Goal: Transaction & Acquisition: Purchase product/service

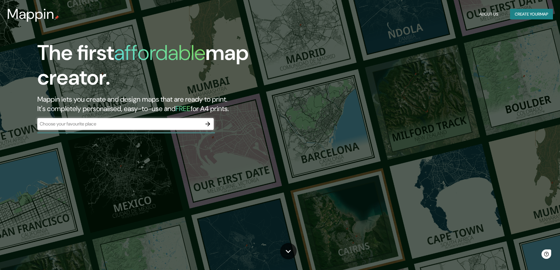
click at [131, 130] on div "​" at bounding box center [125, 124] width 176 height 13
click at [129, 125] on input "text" at bounding box center [119, 124] width 165 height 7
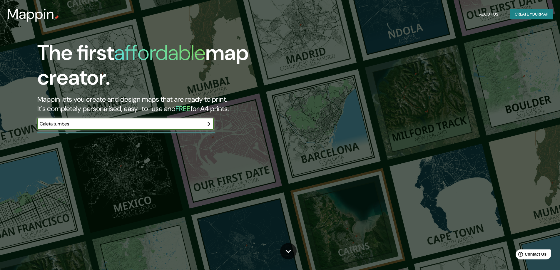
type input "Caleta tumbes"
click at [206, 121] on icon "button" at bounding box center [207, 124] width 7 height 7
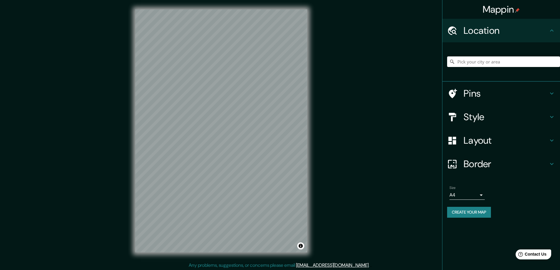
click at [499, 118] on h4 "Style" at bounding box center [506, 117] width 85 height 12
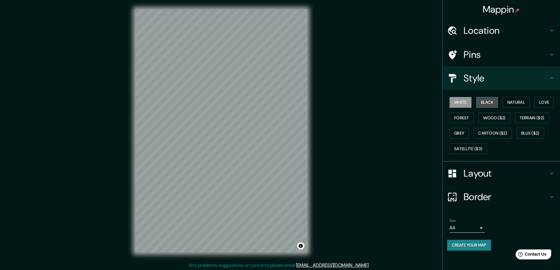
click at [492, 104] on button "Black" at bounding box center [487, 102] width 22 height 11
click at [466, 104] on button "White" at bounding box center [461, 102] width 22 height 11
click at [516, 102] on button "Natural" at bounding box center [516, 102] width 27 height 11
click at [541, 99] on button "Love" at bounding box center [544, 102] width 19 height 11
click at [537, 118] on button "Terrain ($2)" at bounding box center [532, 118] width 34 height 11
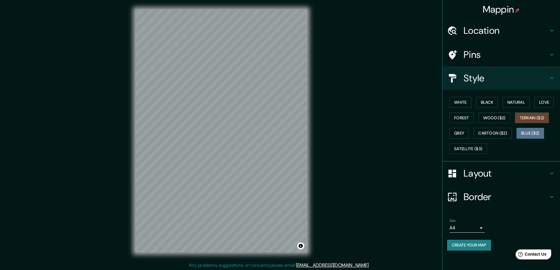
click at [525, 130] on button "Blue ($2)" at bounding box center [531, 133] width 28 height 11
click at [459, 131] on button "Grey" at bounding box center [459, 133] width 19 height 11
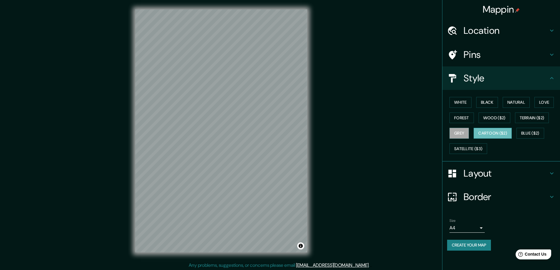
click at [492, 131] on button "Cartoon ($2)" at bounding box center [493, 133] width 38 height 11
click at [464, 135] on button "Grey" at bounding box center [459, 133] width 19 height 11
click at [477, 149] on button "Satellite ($3)" at bounding box center [469, 149] width 38 height 11
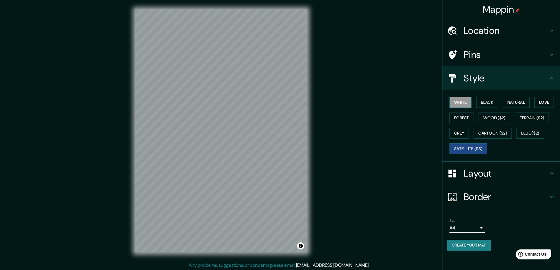
click at [466, 104] on button "White" at bounding box center [461, 102] width 22 height 11
drag, startPoint x: 282, startPoint y: 153, endPoint x: 273, endPoint y: 148, distance: 9.6
click at [273, 148] on div at bounding box center [271, 148] width 5 height 5
click at [464, 228] on body "Mappin Location Pins Style White Black Natural Love Forest Wood ($2) Terrain ($…" at bounding box center [280, 135] width 560 height 270
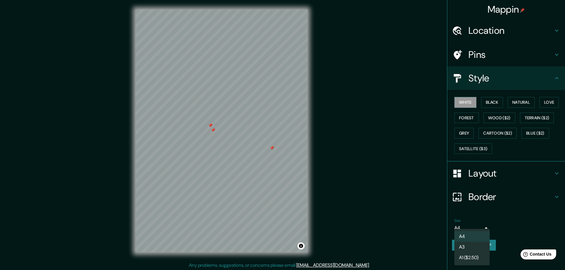
click at [514, 221] on div at bounding box center [282, 135] width 565 height 270
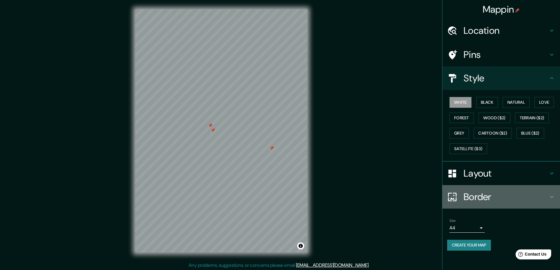
click at [531, 202] on h4 "Border" at bounding box center [506, 197] width 85 height 12
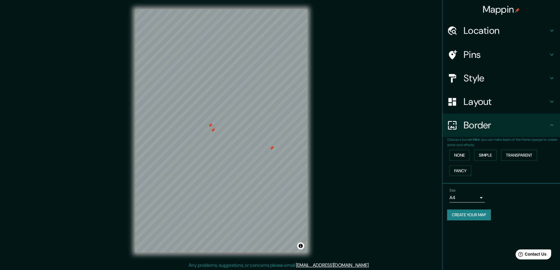
click at [473, 157] on div "None Simple Transparent Fancy" at bounding box center [503, 163] width 113 height 31
click at [460, 154] on button "None" at bounding box center [460, 155] width 20 height 11
click at [536, 156] on button "Transparent" at bounding box center [519, 155] width 36 height 11
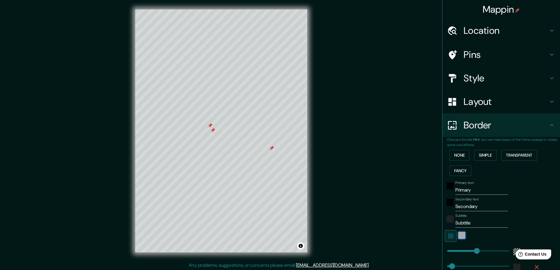
click at [458, 235] on div "white" at bounding box center [461, 235] width 7 height 7
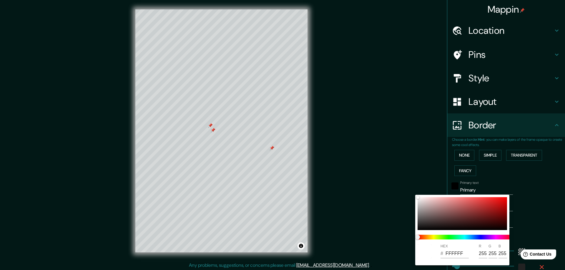
click at [523, 221] on div at bounding box center [282, 135] width 565 height 270
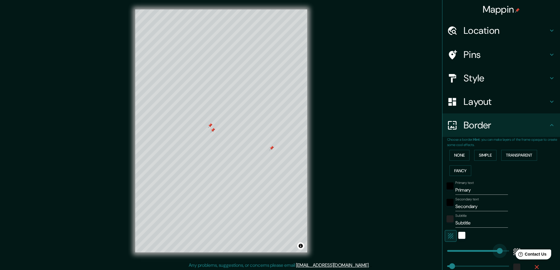
type input "585"
drag, startPoint x: 471, startPoint y: 249, endPoint x: 507, endPoint y: 251, distance: 36.2
type input "47"
type input "328"
drag, startPoint x: 499, startPoint y: 248, endPoint x: 478, endPoint y: 248, distance: 21.2
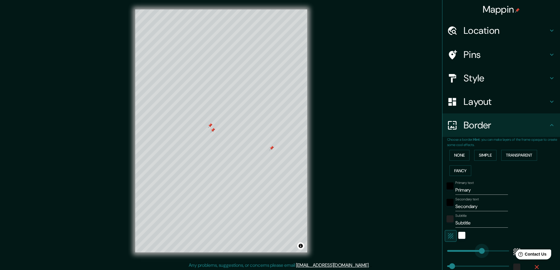
type input "47"
type input "411"
drag, startPoint x: 480, startPoint y: 249, endPoint x: 486, endPoint y: 251, distance: 7.3
type input "47"
type input "411"
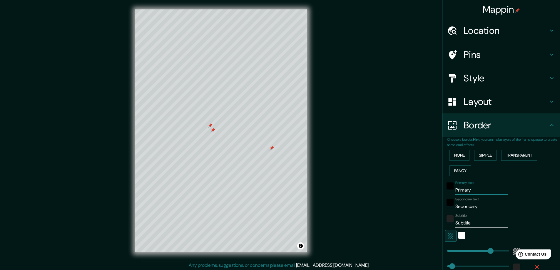
drag, startPoint x: 472, startPoint y: 190, endPoint x: 431, endPoint y: 191, distance: 41.5
click at [431, 191] on div "Mappin Location Pins Style Layout Border Choose a border. Hint : you can make l…" at bounding box center [280, 135] width 560 height 271
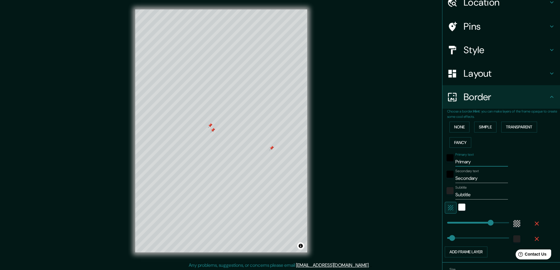
scroll to position [64, 0]
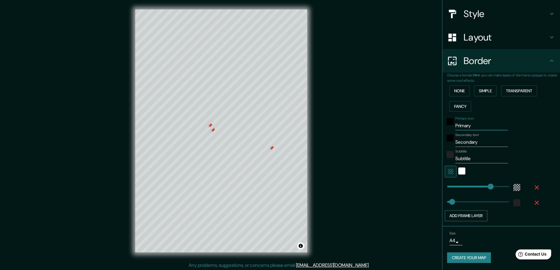
click at [472, 217] on button "Add frame layer" at bounding box center [466, 216] width 43 height 11
type input "47"
type input "411"
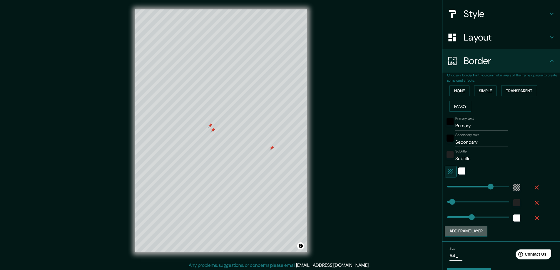
click at [469, 236] on button "Add frame layer" at bounding box center [466, 231] width 43 height 11
type input "47"
type input "411"
click at [533, 233] on icon "button" at bounding box center [536, 233] width 7 height 7
type input "47"
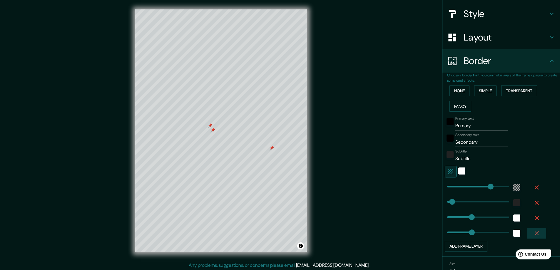
type input "411"
click at [533, 216] on icon "button" at bounding box center [536, 218] width 7 height 7
type input "47"
type input "411"
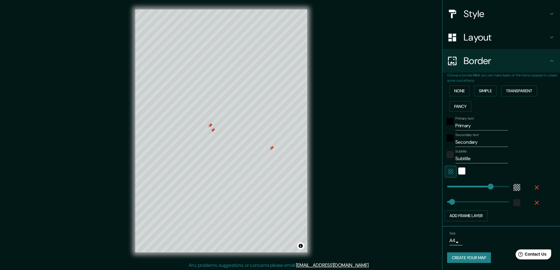
type input "47"
click at [462, 122] on input "Primary" at bounding box center [482, 125] width 53 height 9
click at [459, 125] on input "Primary" at bounding box center [482, 125] width 53 height 9
type input "T"
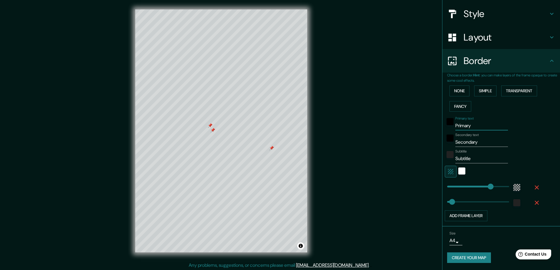
type input "47"
type input "411"
type input "Tu"
type input "47"
type input "411"
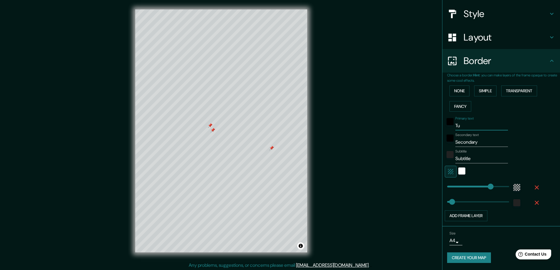
type input "Tum"
type input "47"
type input "411"
type input "Tumb"
type input "47"
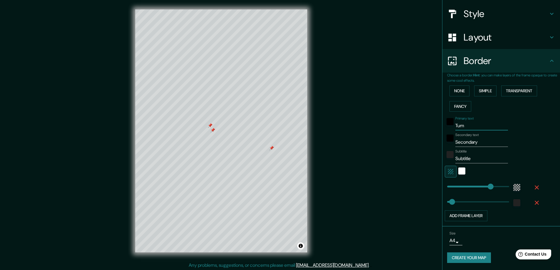
type input "411"
type input "Tumbe"
type input "47"
type input "411"
type input "Tumbes"
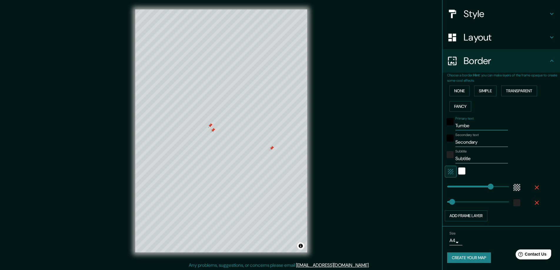
type input "47"
type input "411"
type input "Tumbes"
type input "411"
click at [487, 142] on input "Secondary" at bounding box center [482, 142] width 53 height 9
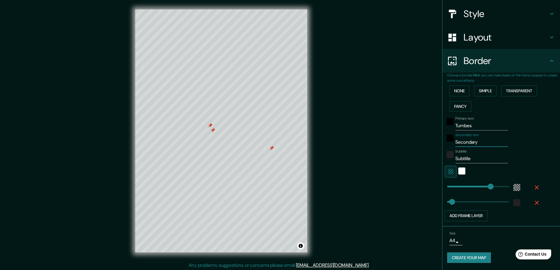
click at [487, 142] on input "Secondary" at bounding box center [482, 142] width 53 height 9
type input "47"
type input "411"
click at [462, 162] on input "Subtitle" at bounding box center [482, 158] width 53 height 9
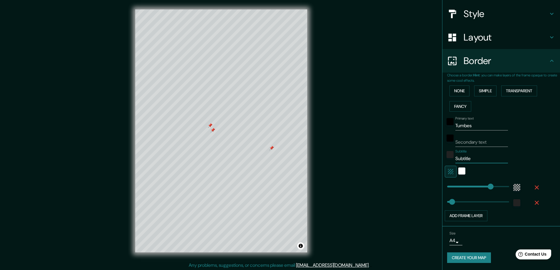
click at [463, 158] on input "Subtitle" at bounding box center [482, 158] width 53 height 9
type input "47"
type input "411"
click at [460, 142] on input "Secondary text" at bounding box center [482, 142] width 53 height 9
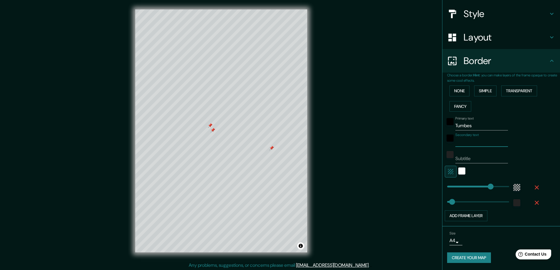
type input "T"
type input "47"
type input "411"
type input "Ta"
type input "47"
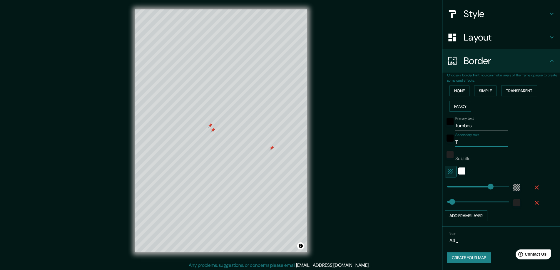
type input "411"
type input "Tal"
type input "47"
type input "411"
type input "[MEDICAL_DATA]"
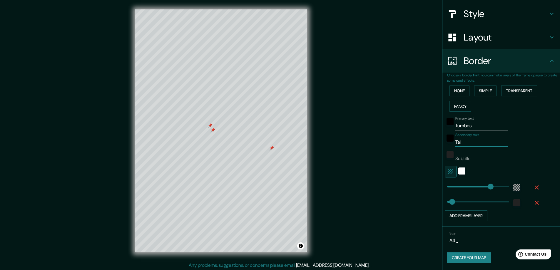
type input "47"
type input "411"
type input "Talca"
type input "47"
type input "411"
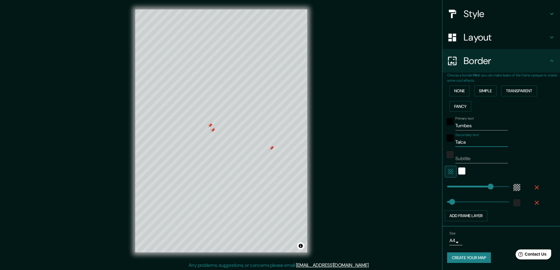
type input "Talcau"
type input "47"
type input "411"
type input "Talca"
type input "47"
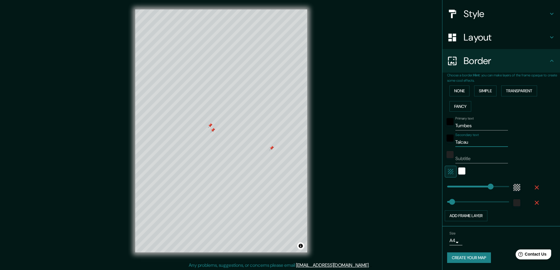
type input "411"
type input "Talcah"
type input "47"
type input "411"
type input "Talcahu"
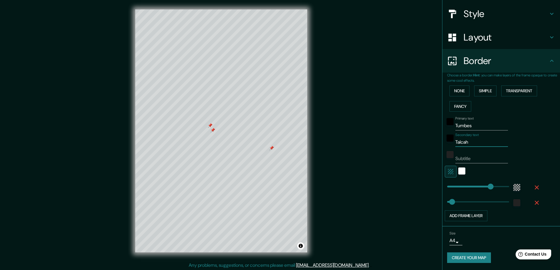
type input "47"
type input "411"
type input "Talcahua"
type input "47"
type input "411"
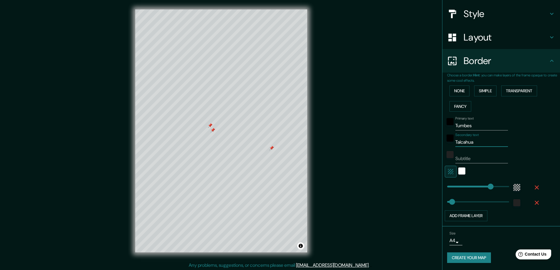
type input "Talcahuan"
type input "47"
type input "411"
type input "Talcahuano"
type input "47"
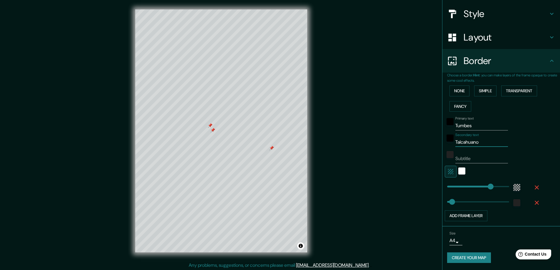
type input "411"
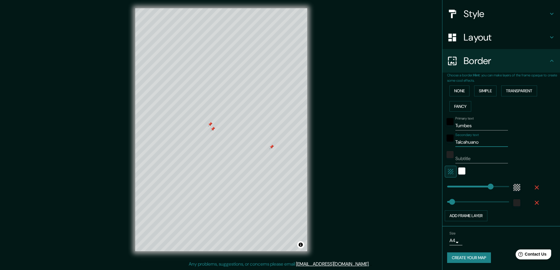
type input "Talcahuano"
click at [457, 255] on button "Create your map" at bounding box center [469, 258] width 44 height 11
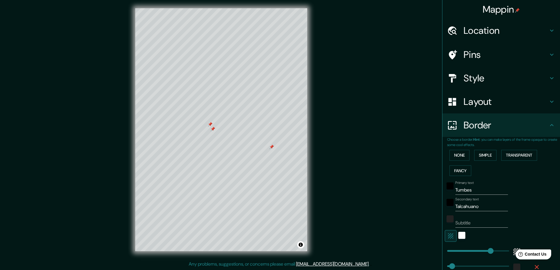
scroll to position [0, 0]
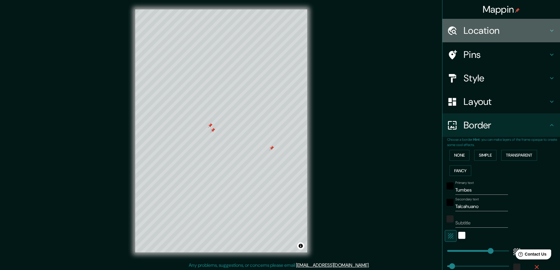
click at [501, 27] on h4 "Location" at bounding box center [506, 31] width 85 height 12
type input "47"
type input "411"
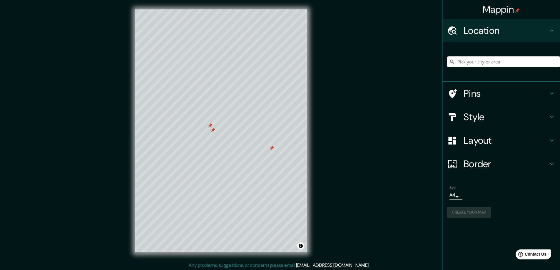
click at [519, 26] on h4 "Location" at bounding box center [506, 31] width 85 height 12
drag, startPoint x: 216, startPoint y: 185, endPoint x: 499, endPoint y: 89, distance: 298.8
click at [499, 89] on h4 "Pins" at bounding box center [506, 94] width 85 height 12
type input "47"
type input "411"
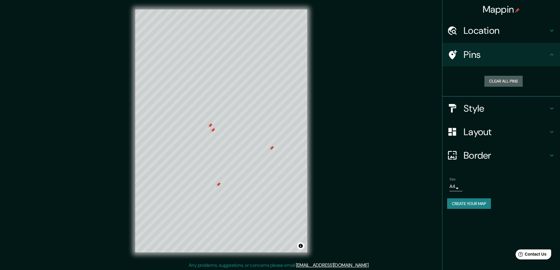
click at [512, 81] on button "Clear all pins" at bounding box center [504, 81] width 38 height 11
click at [482, 204] on button "Create your map" at bounding box center [469, 204] width 44 height 11
click at [479, 204] on button "Create your map" at bounding box center [469, 204] width 44 height 11
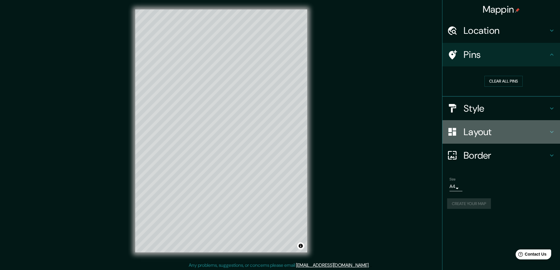
click at [508, 130] on h4 "Layout" at bounding box center [506, 132] width 85 height 12
type input "47"
type input "411"
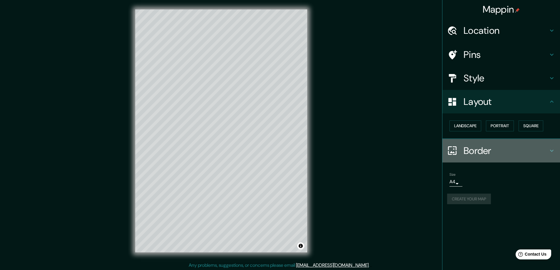
click at [495, 154] on h4 "Border" at bounding box center [506, 151] width 85 height 12
type input "47"
type input "411"
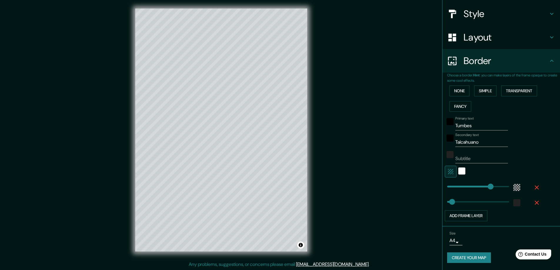
scroll to position [1, 0]
click at [470, 258] on button "Create your map" at bounding box center [469, 258] width 44 height 11
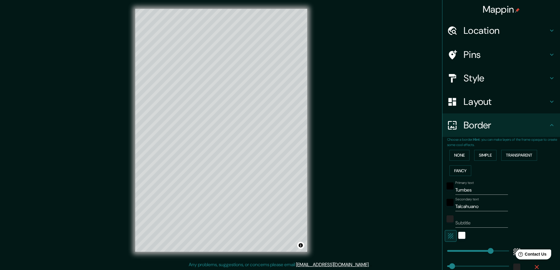
scroll to position [0, 0]
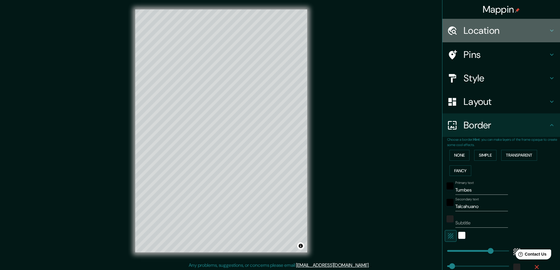
drag, startPoint x: 511, startPoint y: 34, endPoint x: 511, endPoint y: 40, distance: 5.9
click at [510, 34] on h4 "Location" at bounding box center [506, 31] width 85 height 12
type input "47"
type input "411"
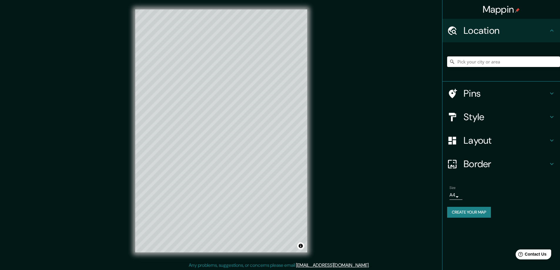
click at [508, 60] on input "Pick your city or area" at bounding box center [503, 61] width 113 height 11
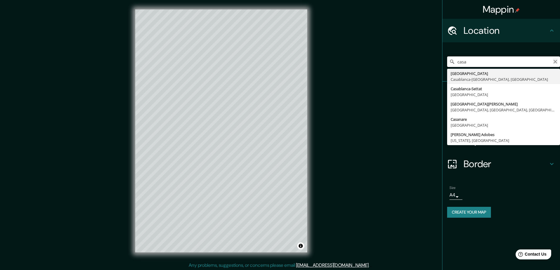
type input "casa"
click at [555, 59] on icon "Clear" at bounding box center [555, 61] width 5 height 5
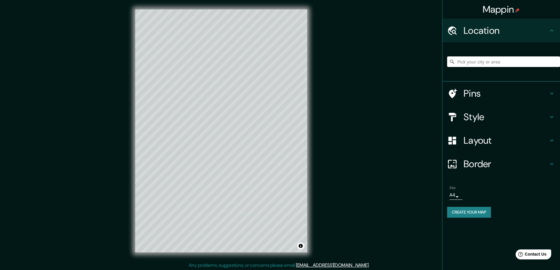
click at [473, 60] on input "Pick your city or area" at bounding box center [503, 61] width 113 height 11
paste input "[GEOGRAPHIC_DATA] 574, 4030000 [GEOGRAPHIC_DATA], Bío Bío"
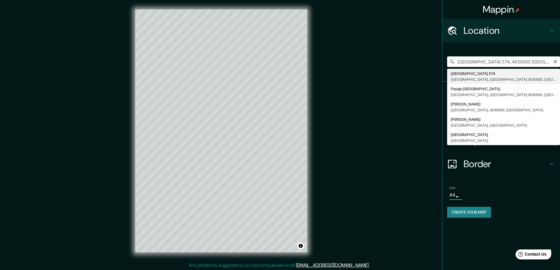
click at [477, 217] on button "Create your map" at bounding box center [469, 212] width 44 height 11
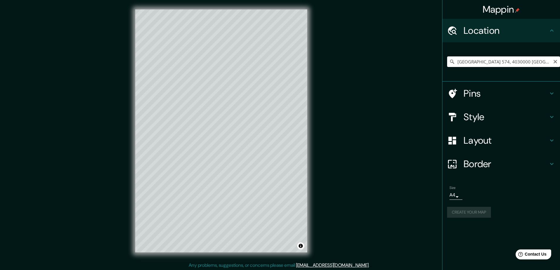
click at [502, 29] on h4 "Location" at bounding box center [506, 31] width 85 height 12
click at [542, 61] on input "[GEOGRAPHIC_DATA] 574, 4030000 [GEOGRAPHIC_DATA], Bío Bío" at bounding box center [503, 61] width 113 height 11
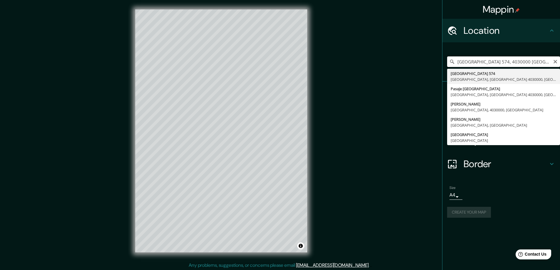
type input "[STREET_ADDRESS]"
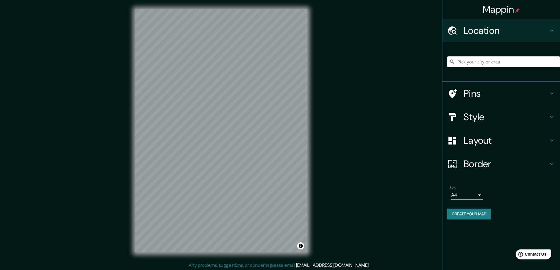
click at [507, 63] on input "Pick your city or area" at bounding box center [503, 61] width 113 height 11
paste input "[GEOGRAPHIC_DATA] 574, 4030000 [GEOGRAPHIC_DATA], Bío Bío"
type input "[STREET_ADDRESS]"
click at [501, 94] on h4 "Pins" at bounding box center [506, 94] width 85 height 12
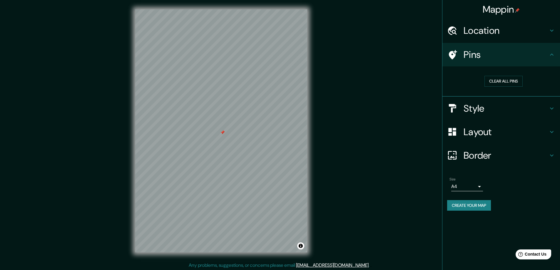
click at [506, 36] on h4 "Location" at bounding box center [506, 31] width 85 height 12
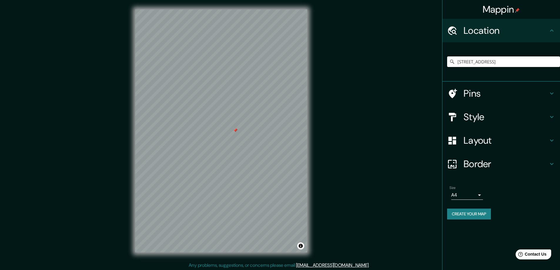
click at [510, 118] on h4 "Style" at bounding box center [506, 117] width 85 height 12
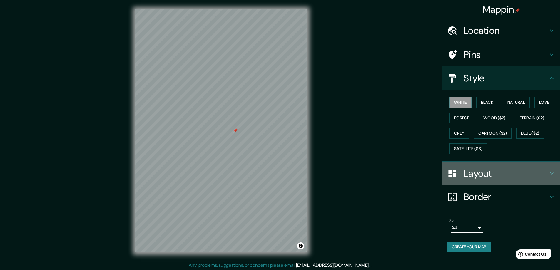
click at [512, 171] on h4 "Layout" at bounding box center [506, 174] width 85 height 12
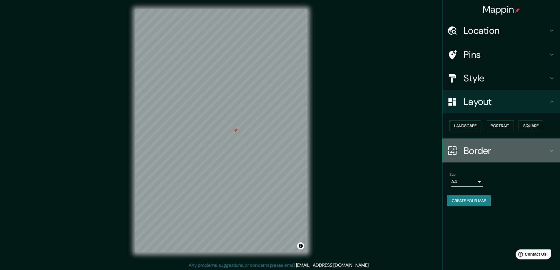
click at [490, 144] on div "Border" at bounding box center [502, 151] width 118 height 24
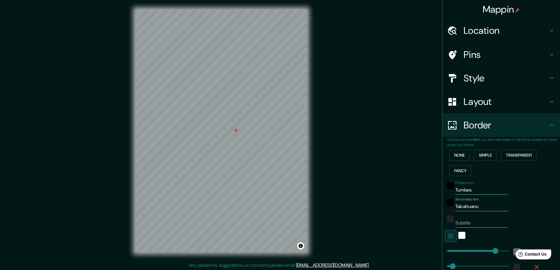
click at [484, 192] on input "Tumbes" at bounding box center [482, 190] width 53 height 9
click at [528, 153] on button "Transparent" at bounding box center [519, 155] width 36 height 11
type input "457"
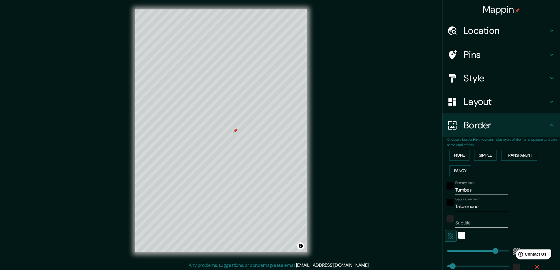
click at [471, 190] on input "Tumbes" at bounding box center [482, 190] width 53 height 9
click at [463, 191] on input "Tumbes" at bounding box center [482, 190] width 53 height 9
type input "a"
type input "457"
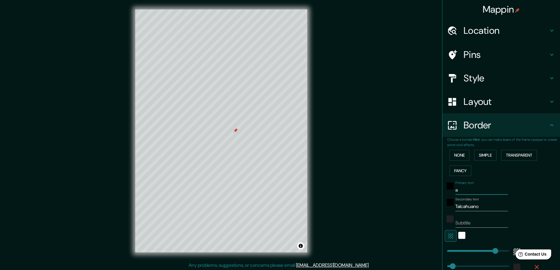
type input "an"
type input "457"
type input "a"
type input "457"
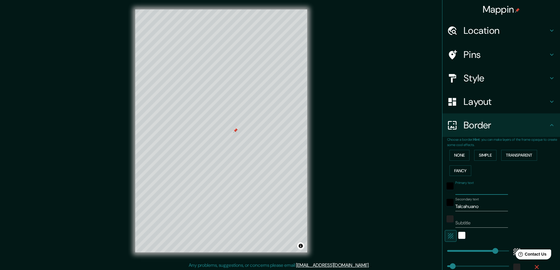
type input "C"
type input "457"
type input "Co"
type input "457"
type input "Con"
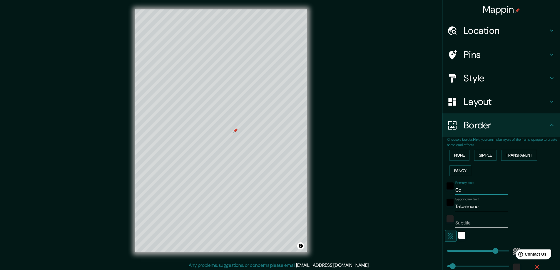
type input "457"
type input "Conc"
type input "457"
type input "Conce"
type input "457"
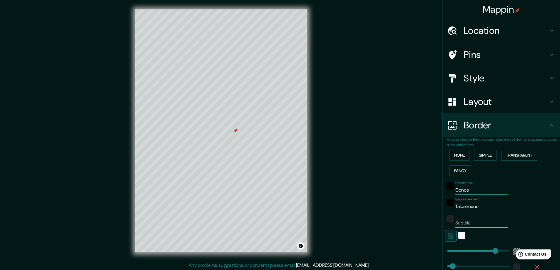
type input "Concep"
type input "457"
type input "Concepc"
type input "457"
type input "[PERSON_NAME]"
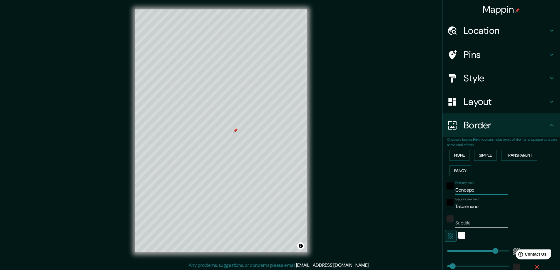
type input "457"
type input "Concepcio"
type input "457"
type input "[PERSON_NAME]"
type input "457"
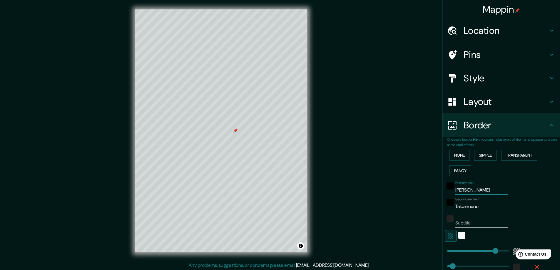
type input "Concepció"
type input "457"
type input "[PERSON_NAME]"
type input "457"
type input "[PERSON_NAME]"
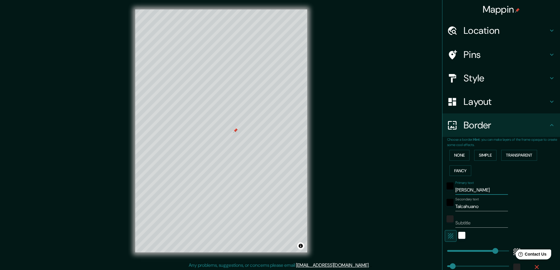
click at [467, 207] on input "Talcahuano" at bounding box center [482, 206] width 53 height 9
click at [474, 221] on input "Subtitle" at bounding box center [482, 223] width 53 height 9
click at [483, 203] on input "Talcahuano" at bounding box center [482, 206] width 53 height 9
type input "457"
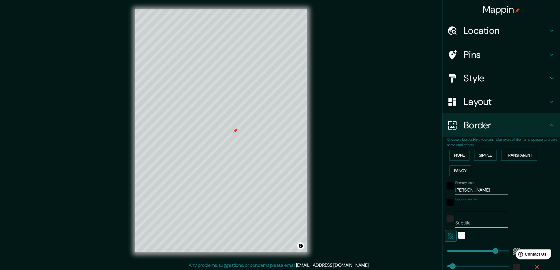
click at [461, 210] on input "Secondary text" at bounding box center [482, 206] width 53 height 9
paste input "[GEOGRAPHIC_DATA] 574"
type input "[GEOGRAPHIC_DATA] 574"
type input "457"
type input "[GEOGRAPHIC_DATA] 574"
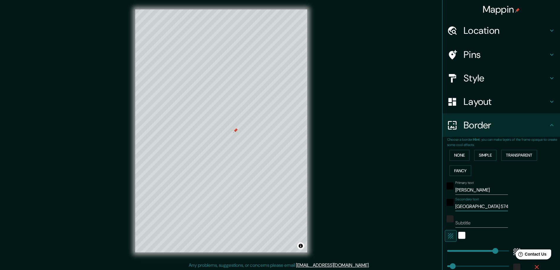
click at [461, 226] on input "Subtitle" at bounding box center [482, 223] width 53 height 9
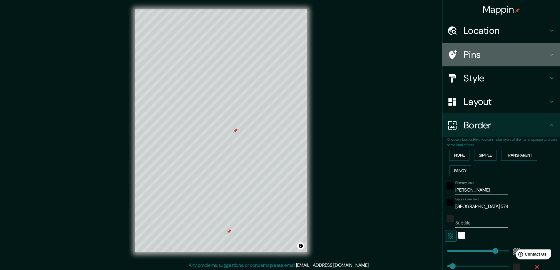
click at [502, 49] on div "Pins" at bounding box center [502, 55] width 118 height 24
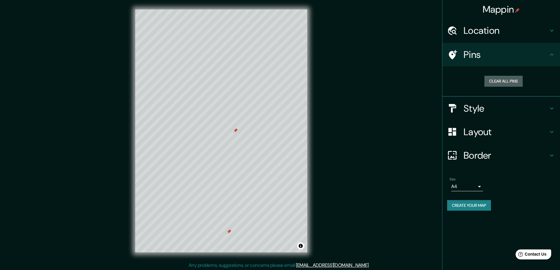
click at [507, 81] on button "Clear all pins" at bounding box center [504, 81] width 38 height 11
click at [492, 79] on button "Clear all pins" at bounding box center [504, 81] width 38 height 11
click at [509, 107] on h4 "Style" at bounding box center [506, 109] width 85 height 12
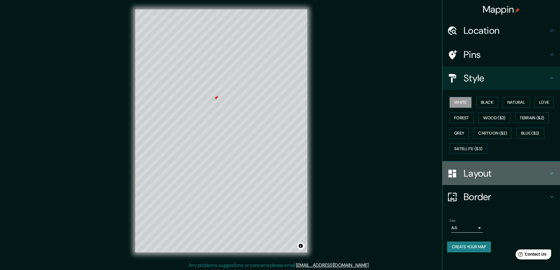
click at [509, 173] on h4 "Layout" at bounding box center [506, 174] width 85 height 12
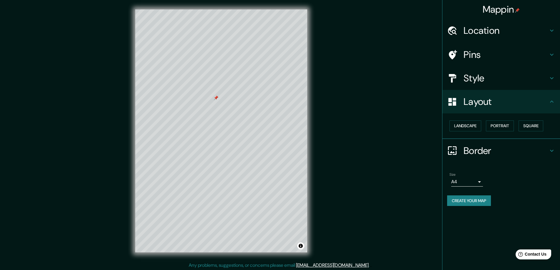
click at [507, 150] on h4 "Border" at bounding box center [506, 151] width 85 height 12
type input "457"
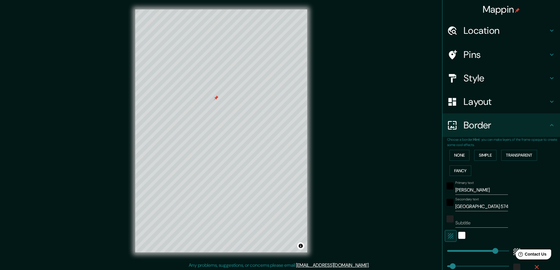
click at [471, 223] on input "Subtitle" at bounding box center [482, 223] width 53 height 9
type input "."
type input "457"
click at [364, 32] on div "Mappin Location [GEOGRAPHIC_DATA] [GEOGRAPHIC_DATA][PERSON_NAME], [GEOGRAPHIC_D…" at bounding box center [280, 135] width 560 height 271
click at [495, 31] on h4 "Location" at bounding box center [506, 31] width 85 height 12
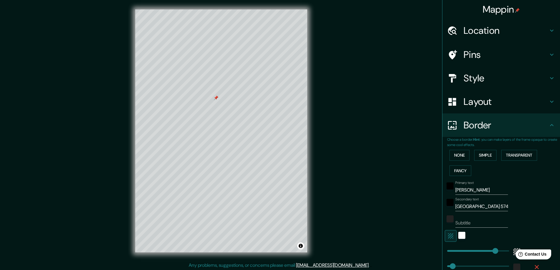
type input "457"
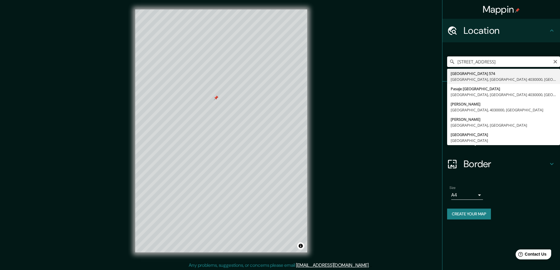
click at [481, 67] on input "[STREET_ADDRESS]" at bounding box center [503, 61] width 113 height 11
click at [498, 63] on input "[STREET_ADDRESS]" at bounding box center [503, 61] width 113 height 11
paste input "Tumbes Talcahuano, Bío Bío"
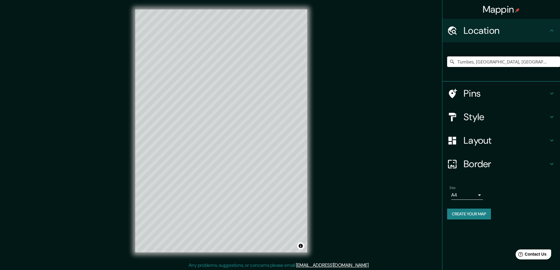
type input "Tumbes, [GEOGRAPHIC_DATA], [GEOGRAPHIC_DATA], [GEOGRAPHIC_DATA]"
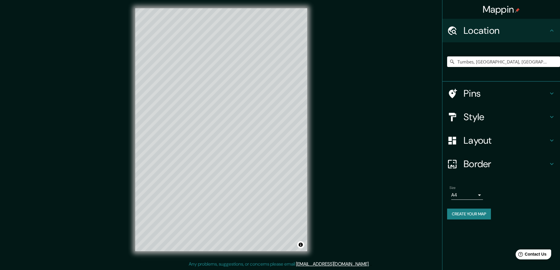
click at [483, 96] on h4 "Pins" at bounding box center [506, 94] width 85 height 12
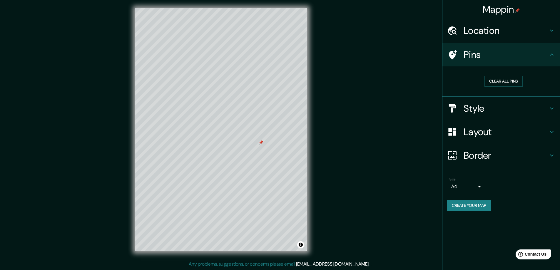
scroll to position [0, 0]
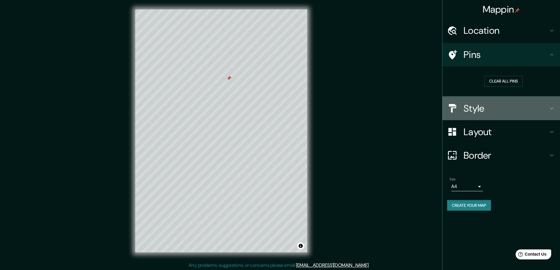
click at [493, 107] on h4 "Style" at bounding box center [506, 109] width 85 height 12
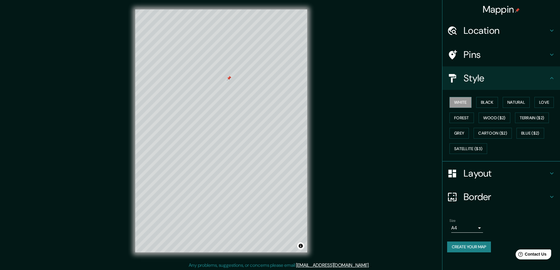
click at [501, 202] on h4 "Border" at bounding box center [506, 197] width 85 height 12
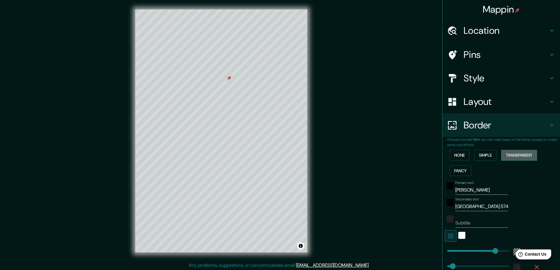
click at [524, 156] on button "Transparent" at bounding box center [519, 155] width 36 height 11
type input "457"
click at [476, 185] on div "Primary text [PERSON_NAME]" at bounding box center [482, 188] width 53 height 14
click at [475, 190] on input "[PERSON_NAME]" at bounding box center [482, 190] width 53 height 9
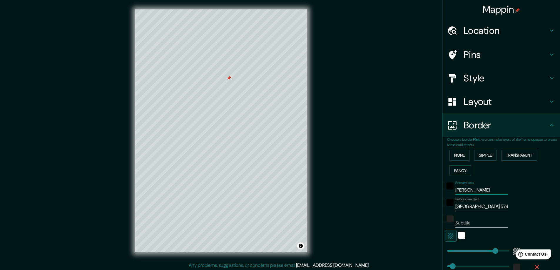
type input "Y"
type input "457"
type input "T"
type input "457"
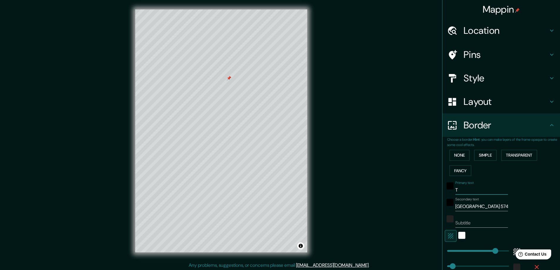
type input "Ta"
type input "457"
type input "Tal"
type input "457"
type input "[MEDICAL_DATA]"
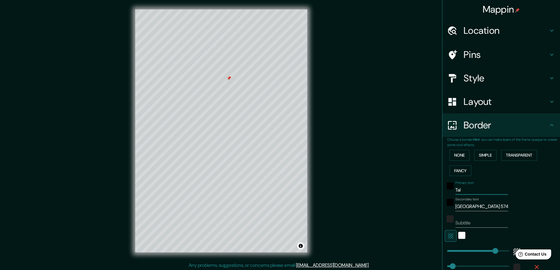
type input "457"
type input "Talca"
type input "457"
type input "Talcah"
type input "457"
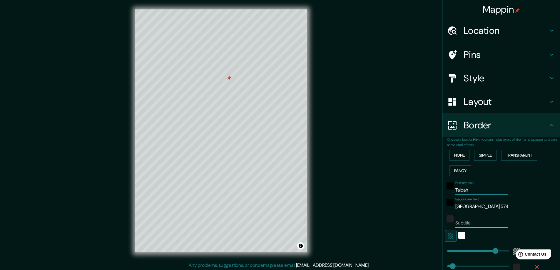
type input "Talcahu"
type input "457"
type input "Talcahua"
type input "457"
type input "Talcahuan"
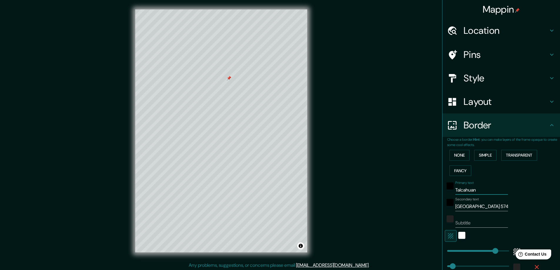
type input "457"
type input "Talcahuano"
type input "457"
type input "Talcahuano"
click at [473, 208] on input "[GEOGRAPHIC_DATA] 574" at bounding box center [482, 206] width 53 height 9
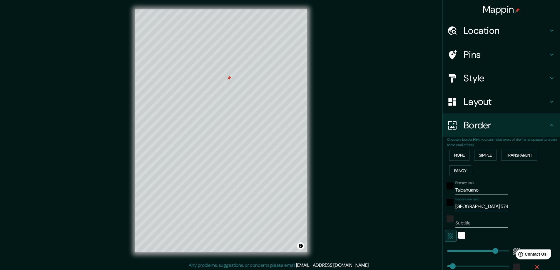
drag, startPoint x: 478, startPoint y: 206, endPoint x: 439, endPoint y: 210, distance: 39.0
click at [443, 210] on div "Choose a border. Hint : you can make layers of the frame opaque to create some …" at bounding box center [502, 214] width 118 height 154
drag, startPoint x: 479, startPoint y: 192, endPoint x: 439, endPoint y: 189, distance: 40.4
click at [443, 189] on div "Choose a border. Hint : you can make layers of the frame opaque to create some …" at bounding box center [502, 214] width 118 height 154
click at [465, 203] on input "[GEOGRAPHIC_DATA] 574" at bounding box center [482, 206] width 53 height 9
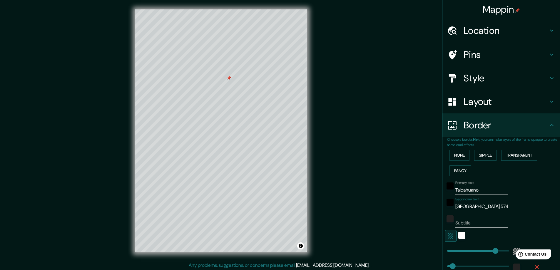
click at [468, 207] on input "[GEOGRAPHIC_DATA] 574" at bounding box center [482, 206] width 53 height 9
paste input "Talcahuano"
type input "Talcahuano"
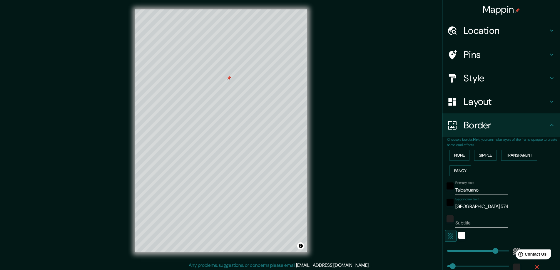
type input "457"
click at [476, 187] on input "Talcahuano" at bounding box center [482, 190] width 53 height 9
click at [461, 189] on input "Talcahuano" at bounding box center [482, 190] width 53 height 9
click at [469, 207] on input "Talcahuano" at bounding box center [482, 206] width 53 height 9
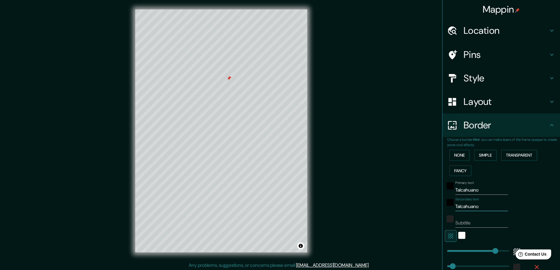
click at [469, 207] on input "Talcahuano" at bounding box center [482, 206] width 53 height 9
type input "T"
type input "457"
type input "Tu"
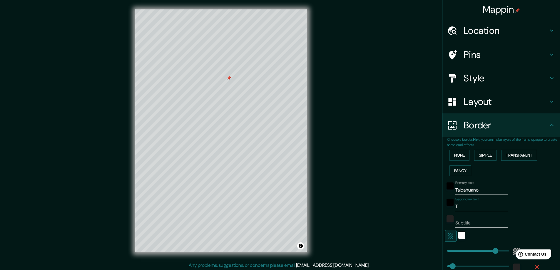
type input "457"
type input "Tum"
type input "457"
type input "Tumb"
type input "457"
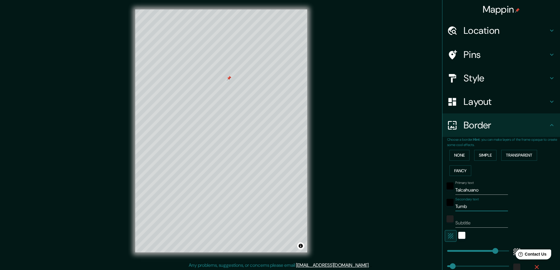
type input "Tumbe"
type input "457"
type input "Tumbes"
type input "457"
type input "Tumbes"
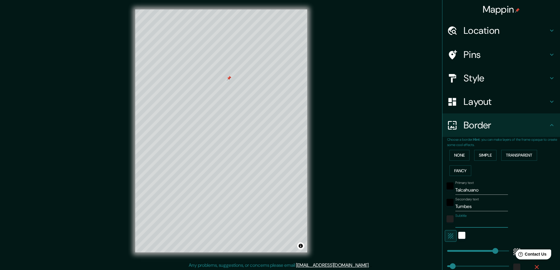
click at [473, 226] on input "Subtitle" at bounding box center [482, 223] width 53 height 9
type input "."
type input "457"
click at [346, 95] on div "Mappin Location [GEOGRAPHIC_DATA], [GEOGRAPHIC_DATA], [GEOGRAPHIC_DATA], [GEOGR…" at bounding box center [280, 135] width 560 height 271
click at [365, 193] on div "Mappin Location [GEOGRAPHIC_DATA], [GEOGRAPHIC_DATA], [GEOGRAPHIC_DATA], [GEOGR…" at bounding box center [280, 135] width 560 height 271
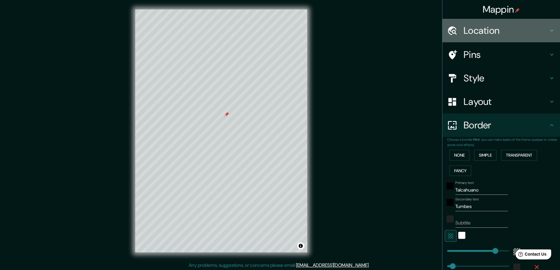
click at [525, 26] on h4 "Location" at bounding box center [506, 31] width 85 height 12
type input "457"
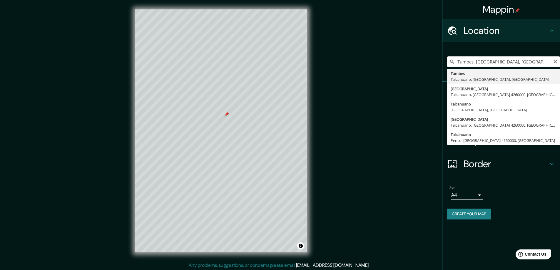
click at [505, 60] on input "Tumbes, [GEOGRAPHIC_DATA], [GEOGRAPHIC_DATA], [GEOGRAPHIC_DATA]" at bounding box center [503, 61] width 113 height 11
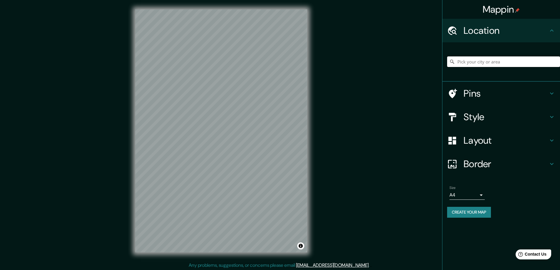
click at [493, 61] on input "Pick your city or area" at bounding box center [503, 61] width 113 height 11
click at [475, 63] on input "Pick your city or area" at bounding box center [503, 61] width 113 height 11
paste input "[GEOGRAPHIC_DATA] 574, 4030000 [GEOGRAPHIC_DATA], Bío Bío"
type input "[STREET_ADDRESS]"
click at [507, 100] on div "Pins" at bounding box center [502, 94] width 118 height 24
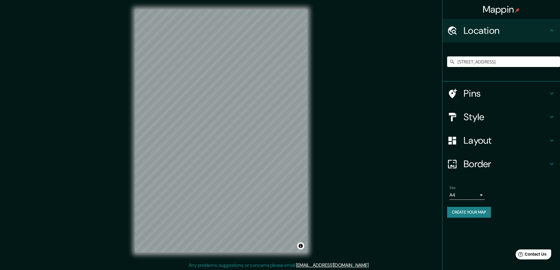
type input "457"
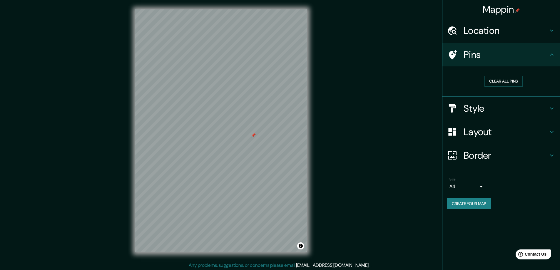
scroll to position [1, 0]
